Goal: Check status: Check status

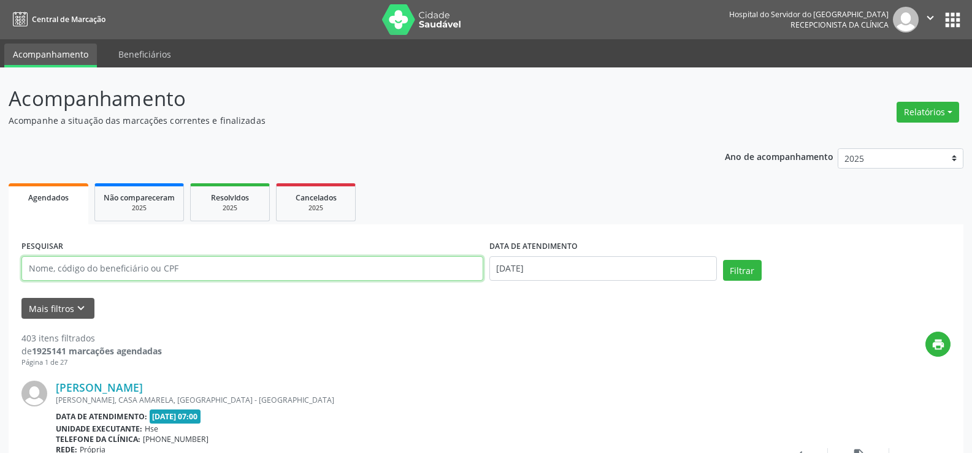
click at [312, 268] on input "text" at bounding box center [252, 268] width 462 height 25
paste input "[PERSON_NAME]"
type input "[PERSON_NAME]"
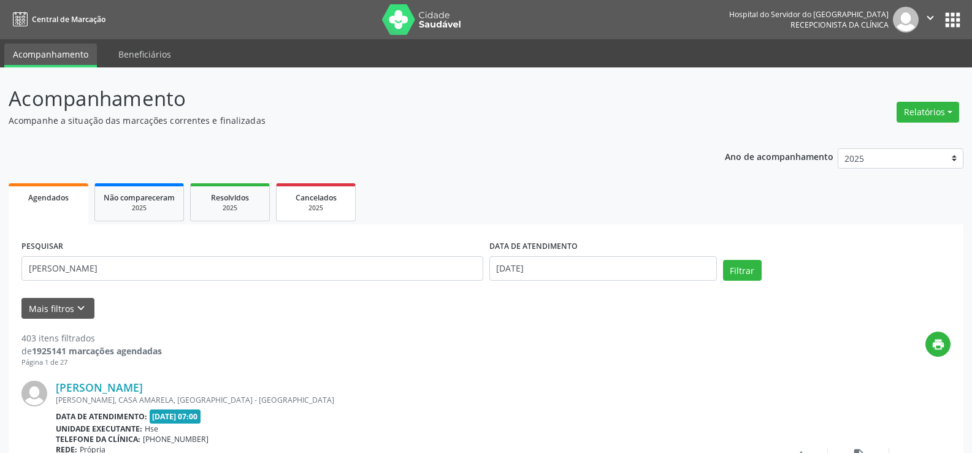
click at [332, 205] on div "2025" at bounding box center [315, 208] width 61 height 9
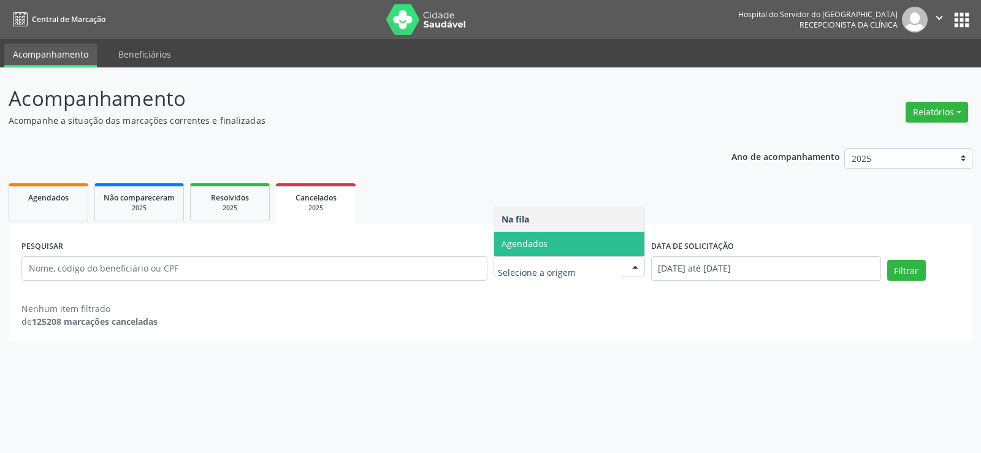
click at [552, 236] on span "Agendados" at bounding box center [569, 244] width 150 height 25
select select "8"
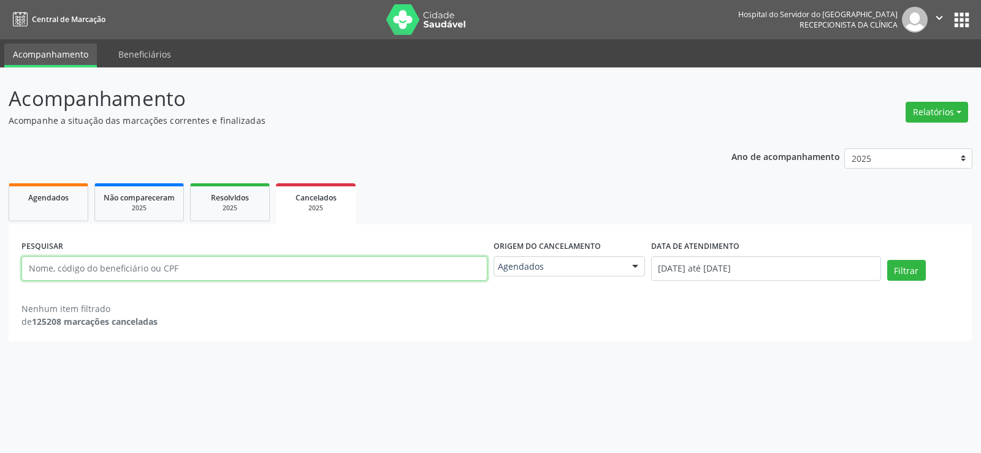
click at [403, 261] on input "text" at bounding box center [254, 268] width 466 height 25
paste input "[PERSON_NAME]"
type input "[PERSON_NAME]"
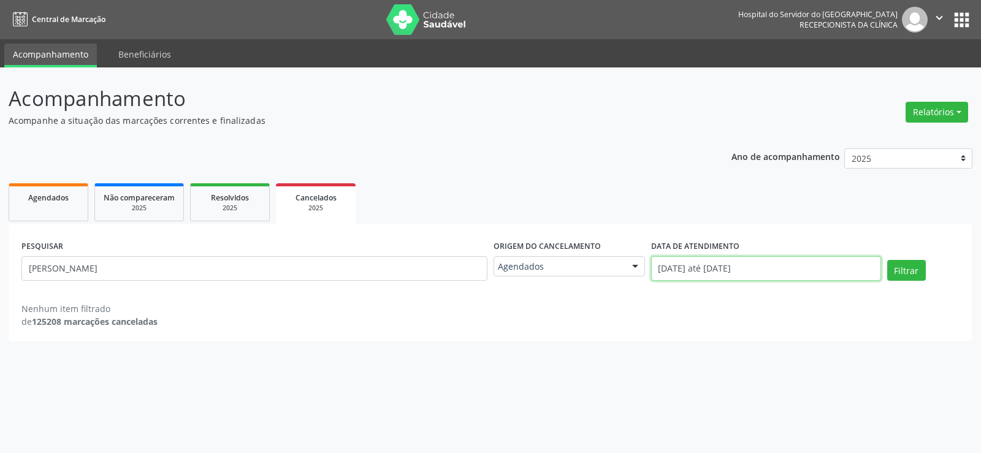
click at [773, 277] on input "[DATE] até [DATE]" at bounding box center [766, 268] width 230 height 25
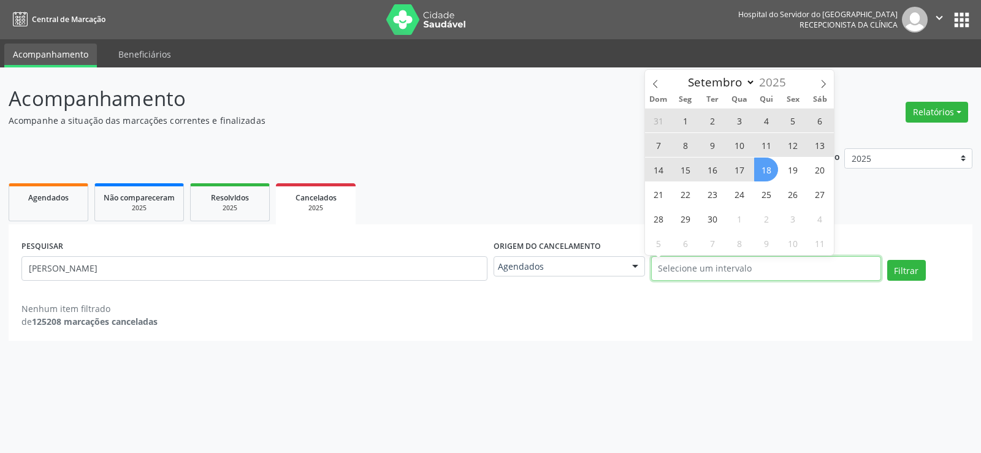
select select "0"
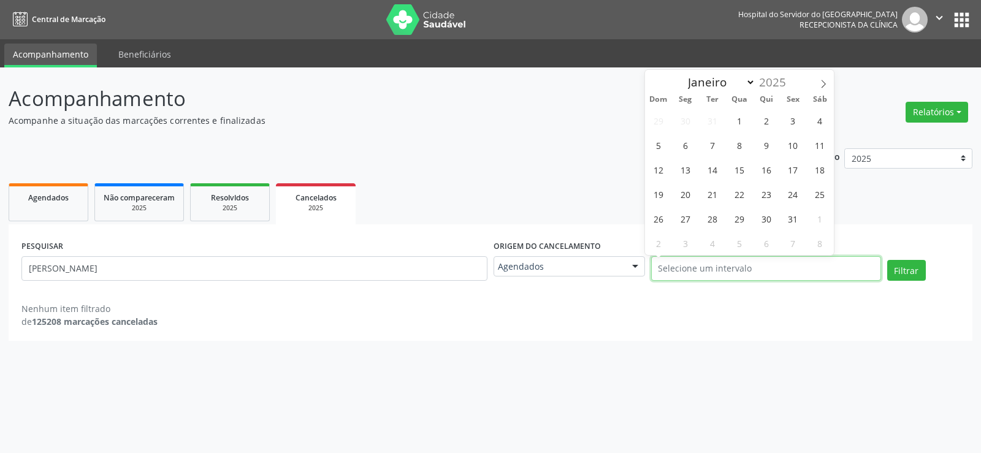
click at [887, 260] on button "Filtrar" at bounding box center [906, 270] width 39 height 21
